Goal: Task Accomplishment & Management: Manage account settings

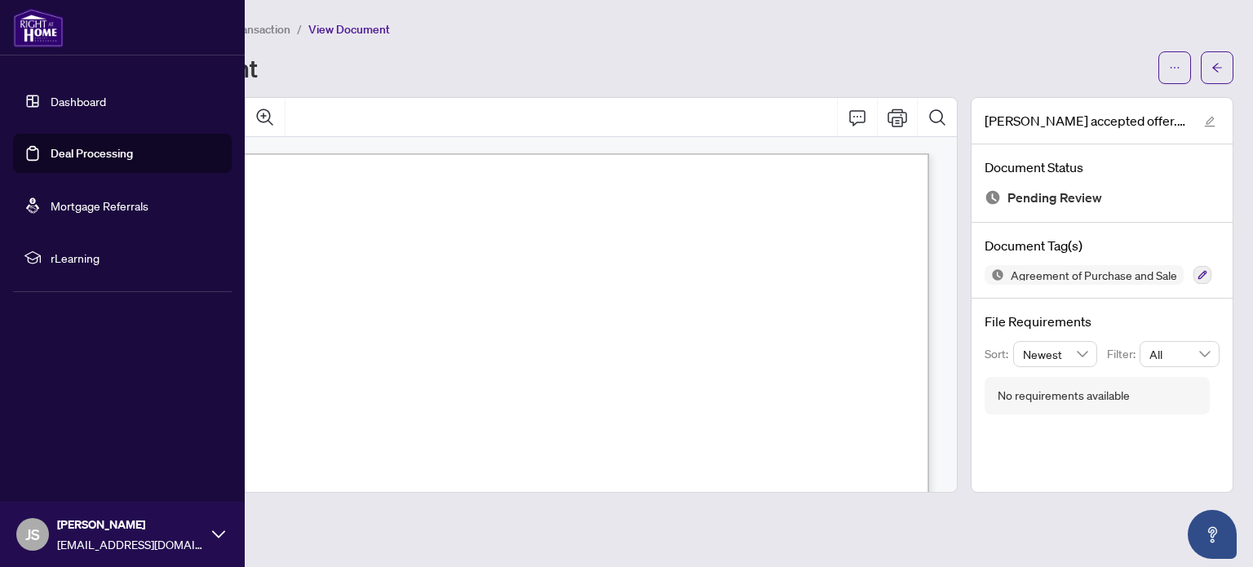
click at [77, 97] on link "Dashboard" at bounding box center [78, 101] width 55 height 15
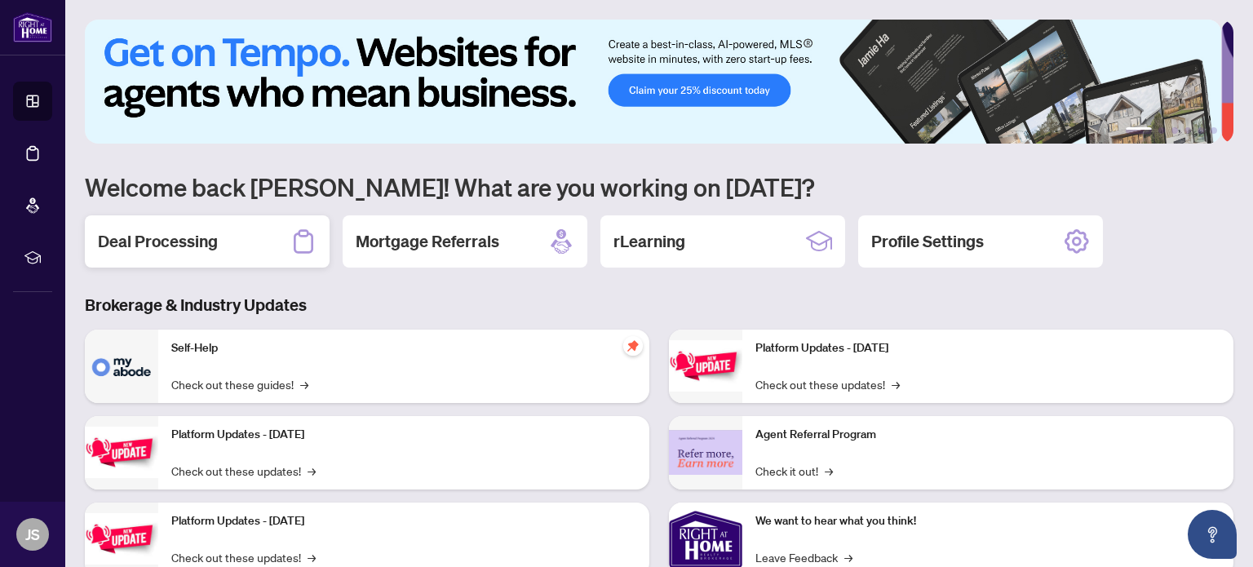
click at [232, 238] on div "Deal Processing" at bounding box center [207, 241] width 245 height 52
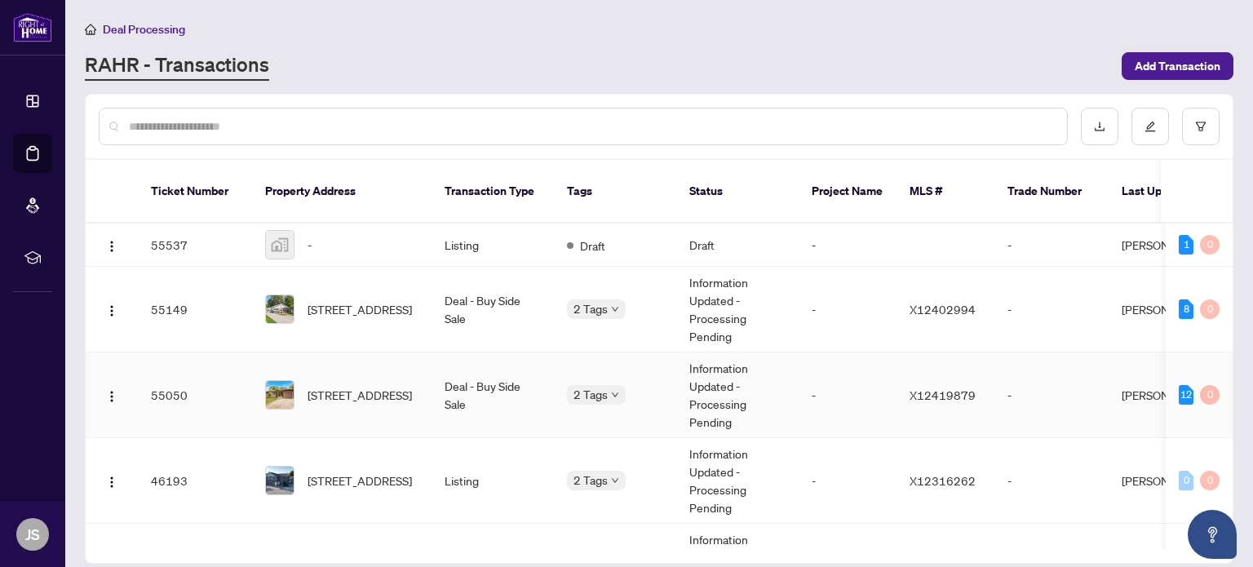
click at [767, 388] on td "Information Updated - Processing Pending" at bounding box center [737, 395] width 122 height 86
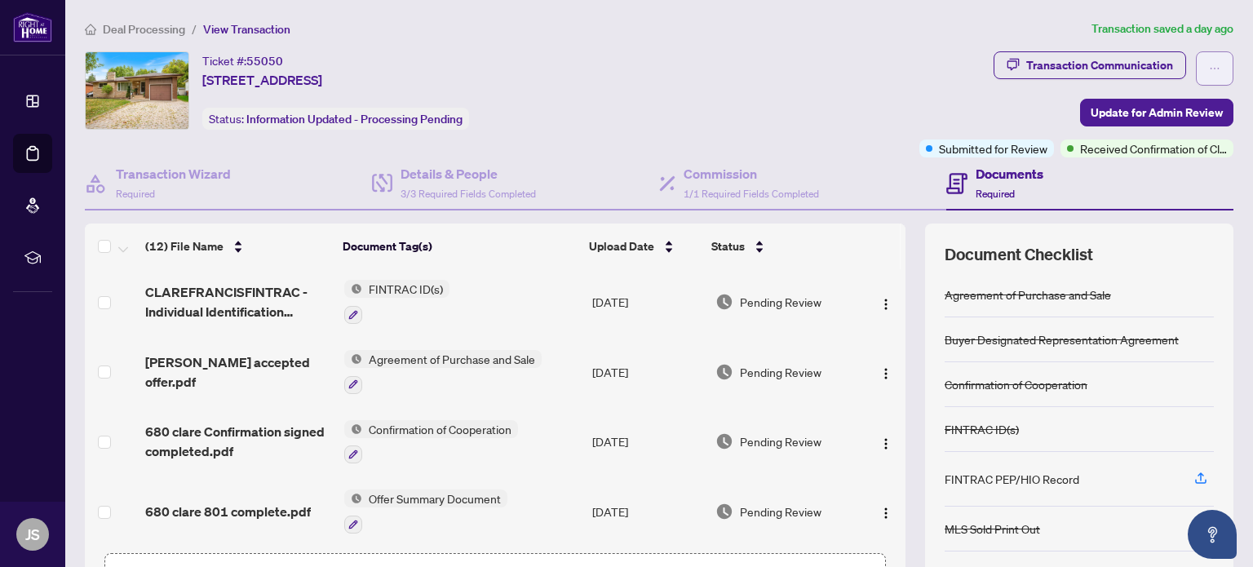
click at [1209, 69] on icon "ellipsis" at bounding box center [1214, 68] width 11 height 11
click at [711, 98] on div "Ticket #: 55050 [STREET_ADDRESS] Status: Information Updated - Processing Pendi…" at bounding box center [499, 90] width 828 height 78
